Goal: Subscribe to service/newsletter

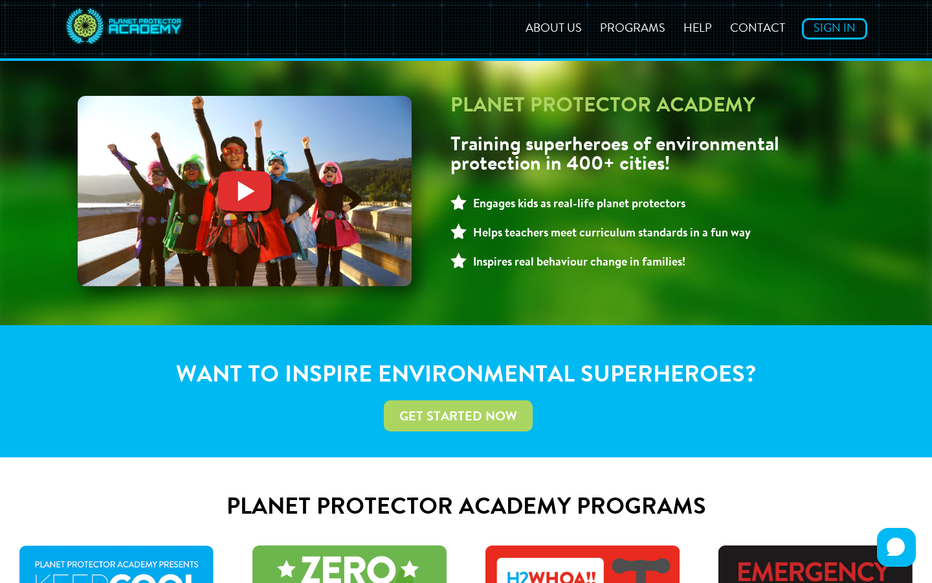
scroll to position [749, 0]
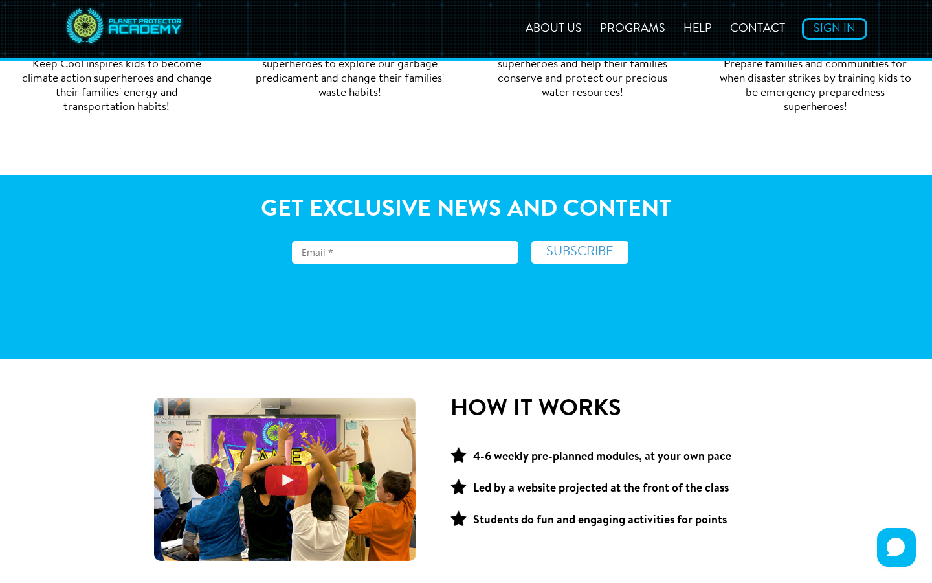
click at [405, 252] on input "text" at bounding box center [405, 252] width 227 height 23
type input "[PERSON_NAME][EMAIL_ADDRESS][DOMAIN_NAME]"
click at [405, 252] on input "text" at bounding box center [405, 252] width 227 height 23
type input "[EMAIL_ADDRESS][DOMAIN_NAME]"
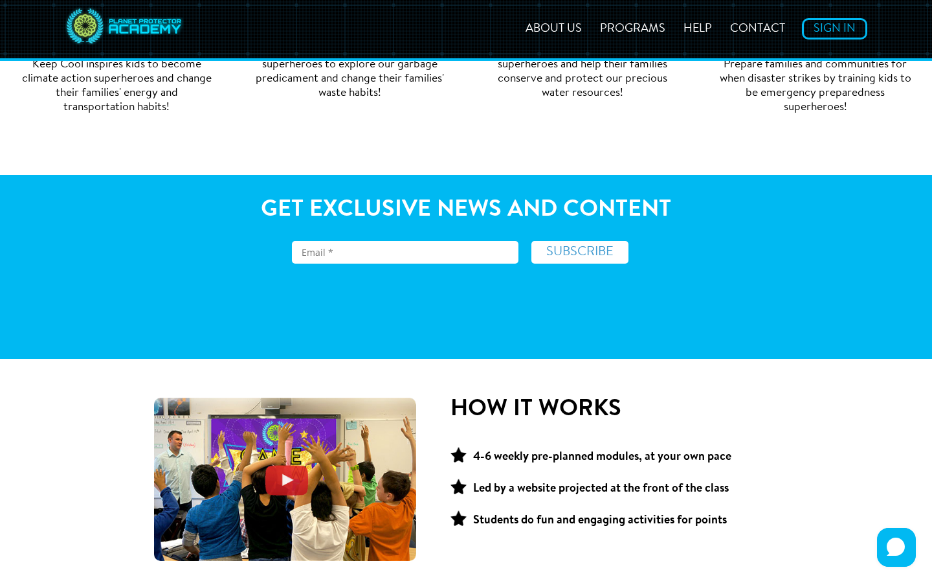
click at [405, 252] on input "text" at bounding box center [405, 252] width 227 height 23
type input "[PERSON_NAME][EMAIL_ADDRESS][DOMAIN_NAME]"
click at [405, 252] on input "text" at bounding box center [405, 252] width 227 height 23
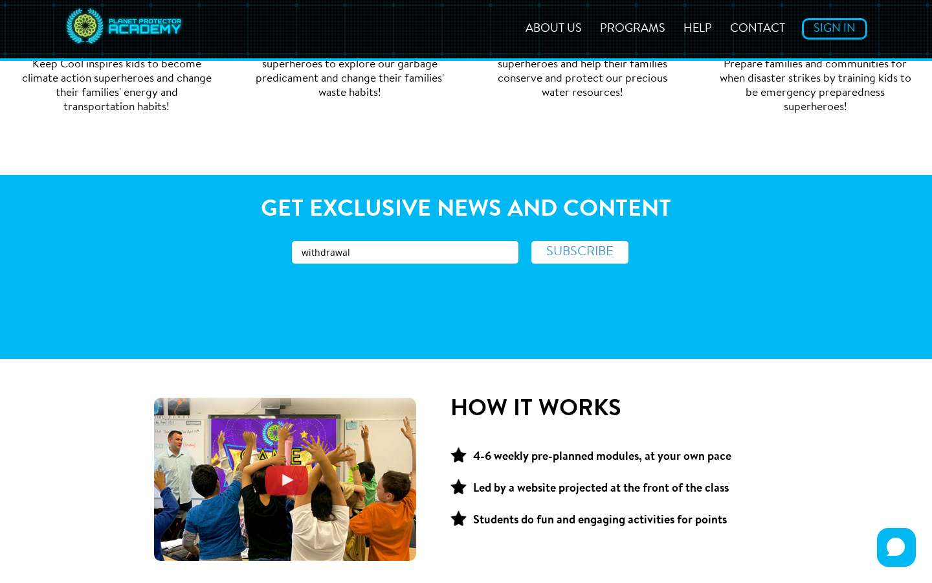
type input "withdrawal"
click at [405, 252] on input "text" at bounding box center [405, 252] width 227 height 23
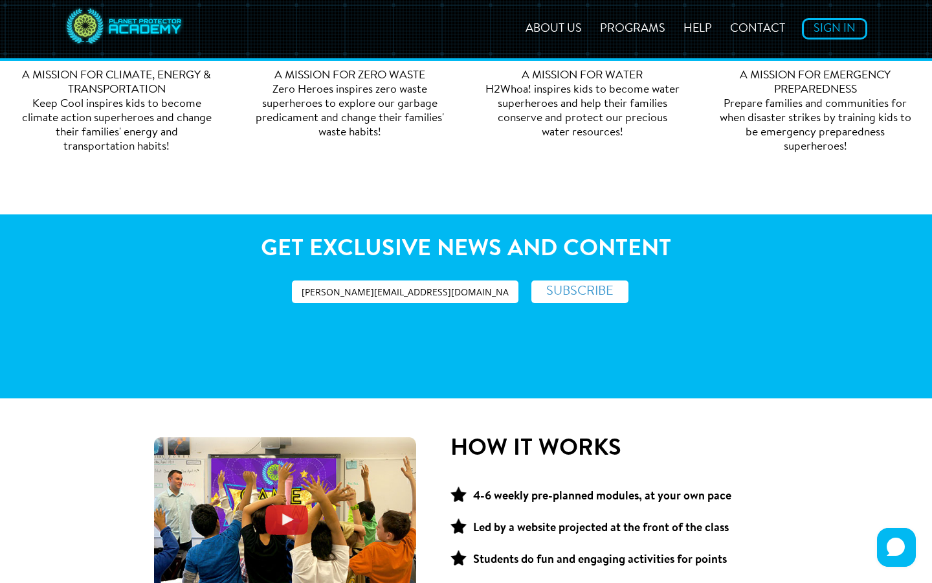
click input "SUBSCRIBE" at bounding box center [579, 291] width 97 height 23
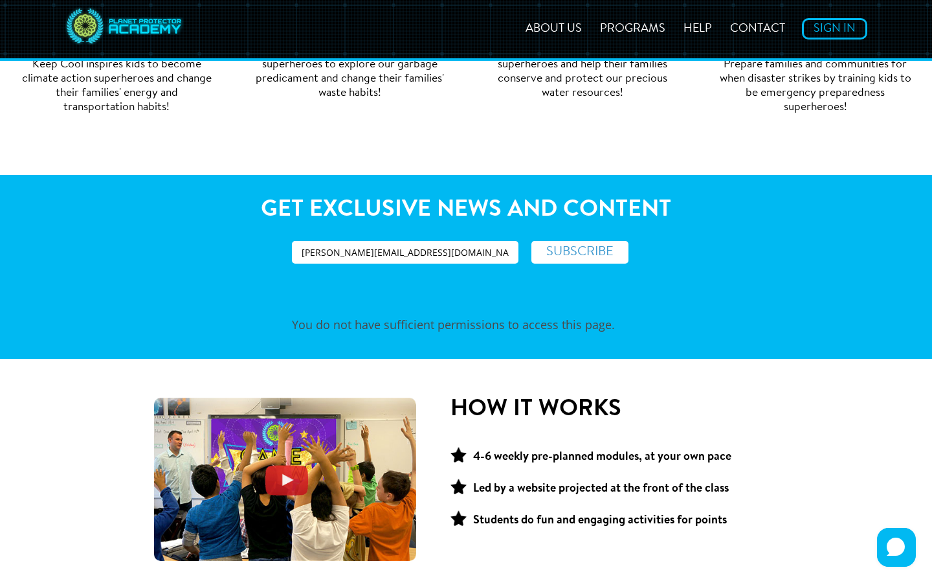
click at [405, 252] on input "[PERSON_NAME][EMAIL_ADDRESS][DOMAIN_NAME]" at bounding box center [405, 252] width 227 height 23
type input "[DOMAIN_NAME]"
